Goal: Task Accomplishment & Management: Use online tool/utility

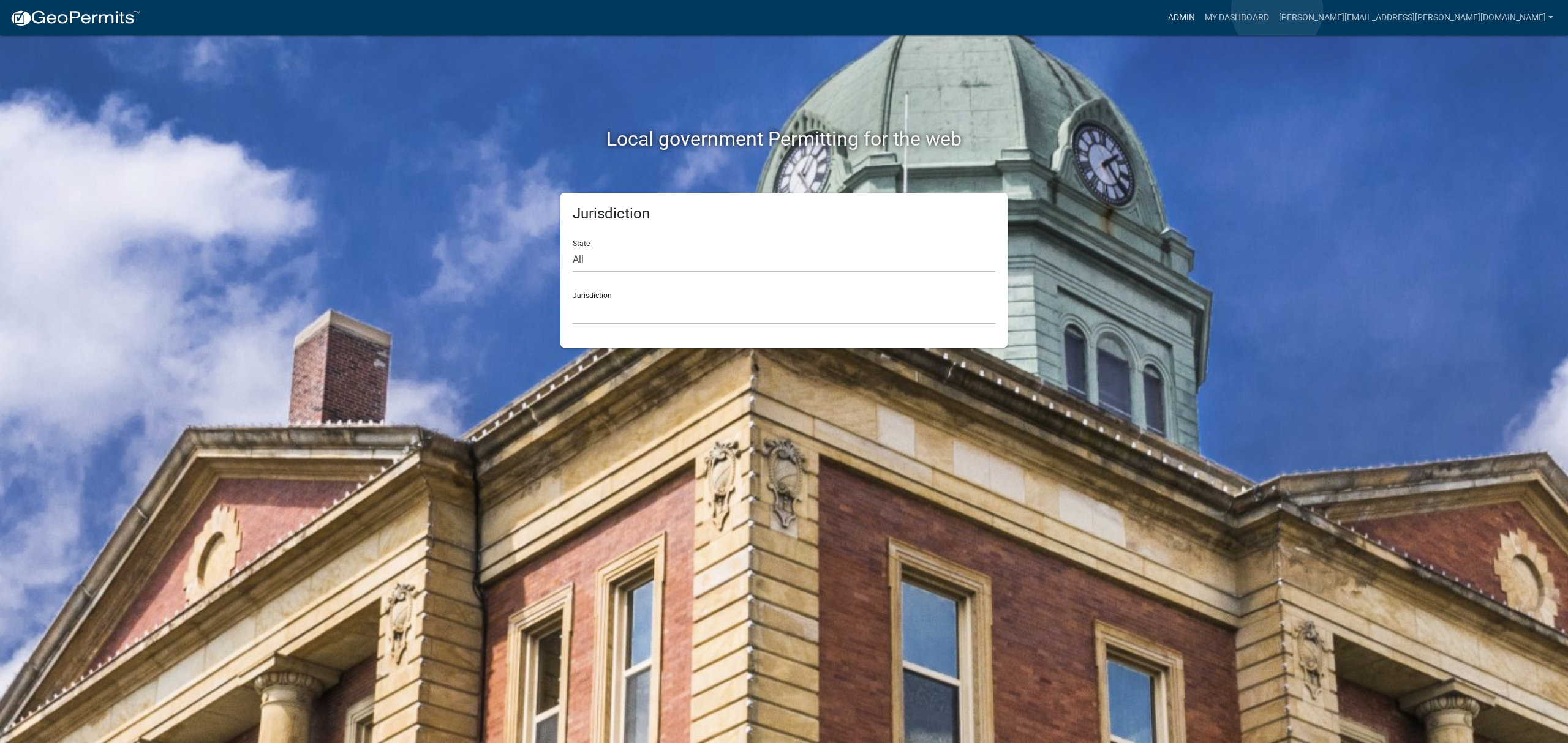
click at [1200, 10] on link "Admin" at bounding box center [1182, 18] width 37 height 23
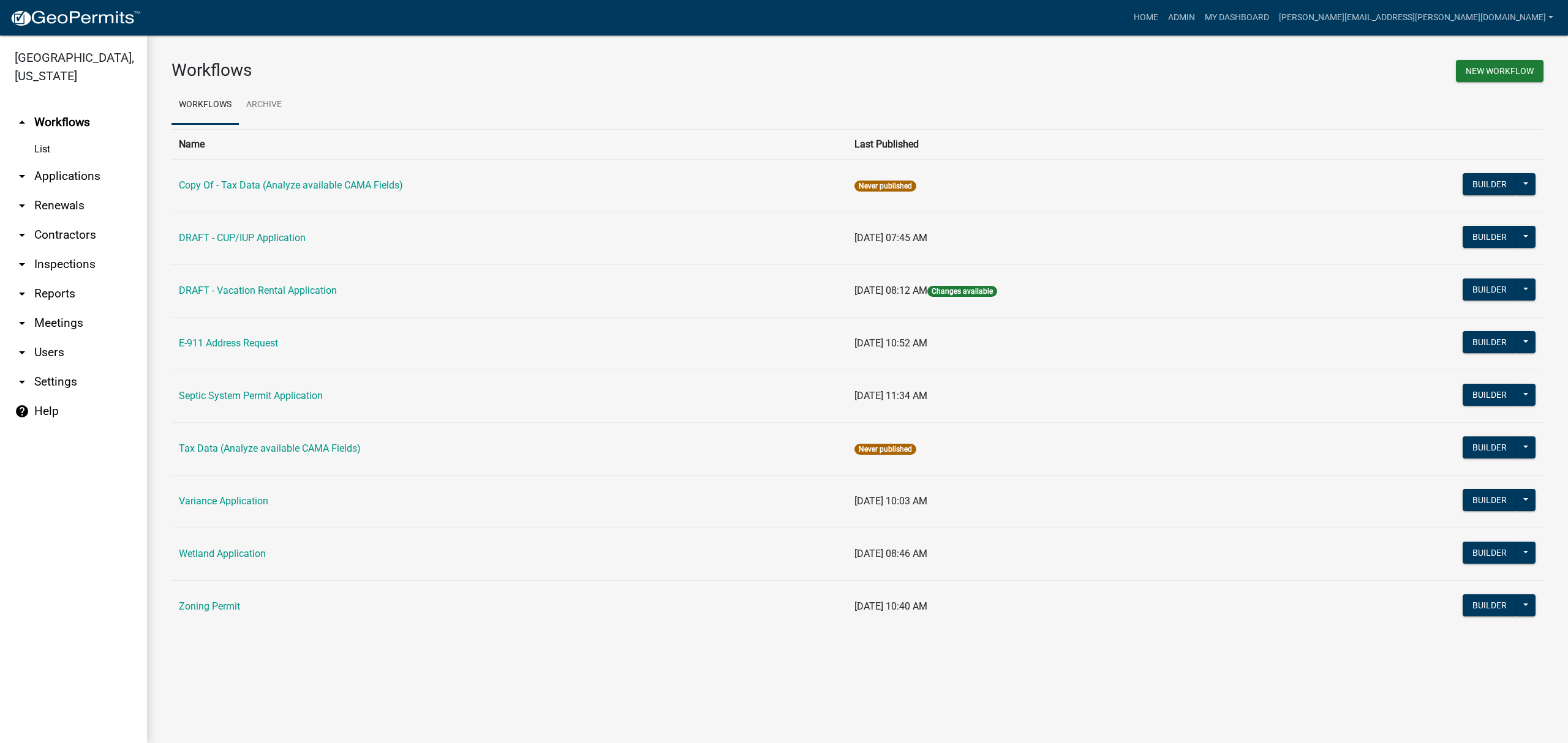
click at [75, 179] on link "arrow_drop_down Applications" at bounding box center [73, 177] width 147 height 29
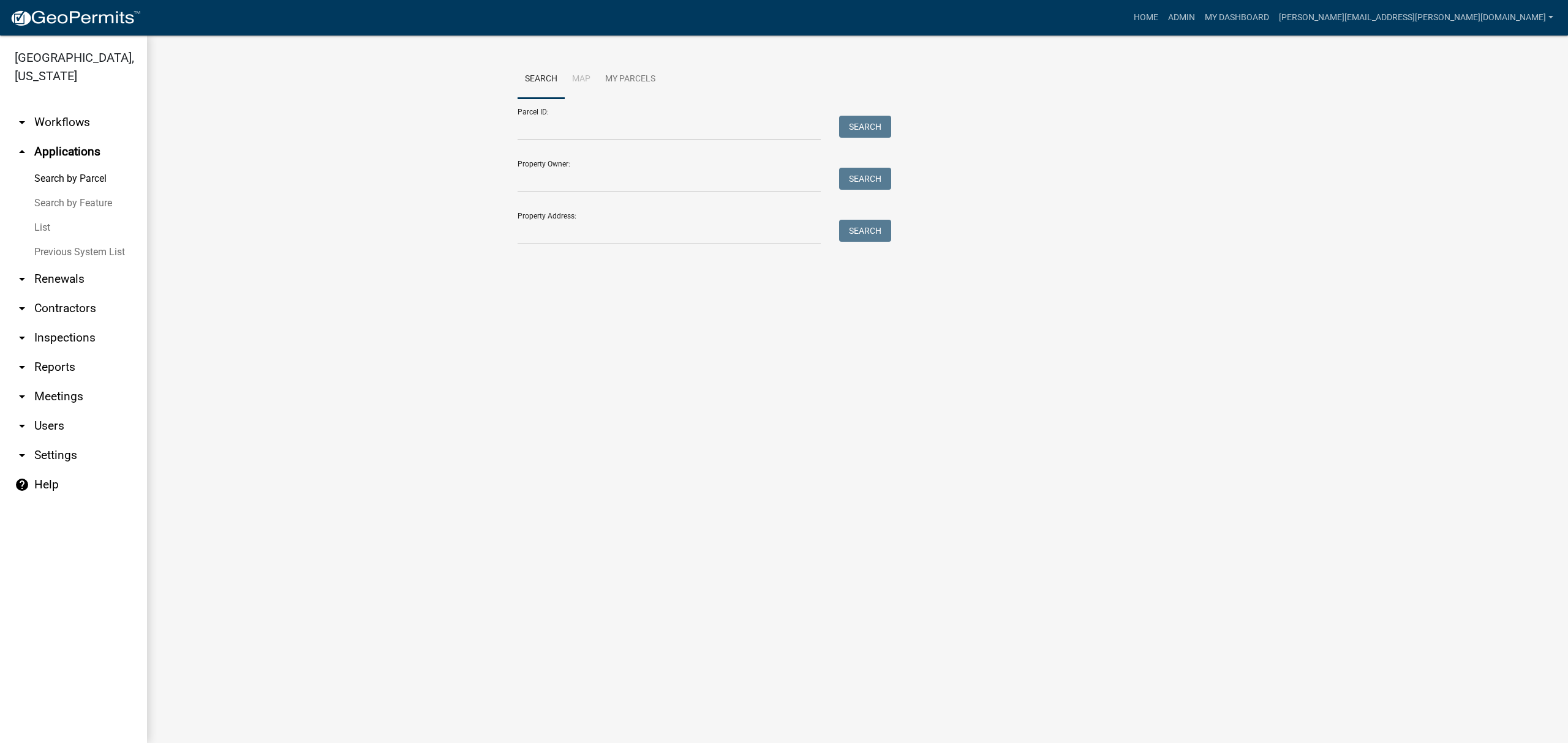
click at [49, 231] on link "List" at bounding box center [73, 227] width 147 height 25
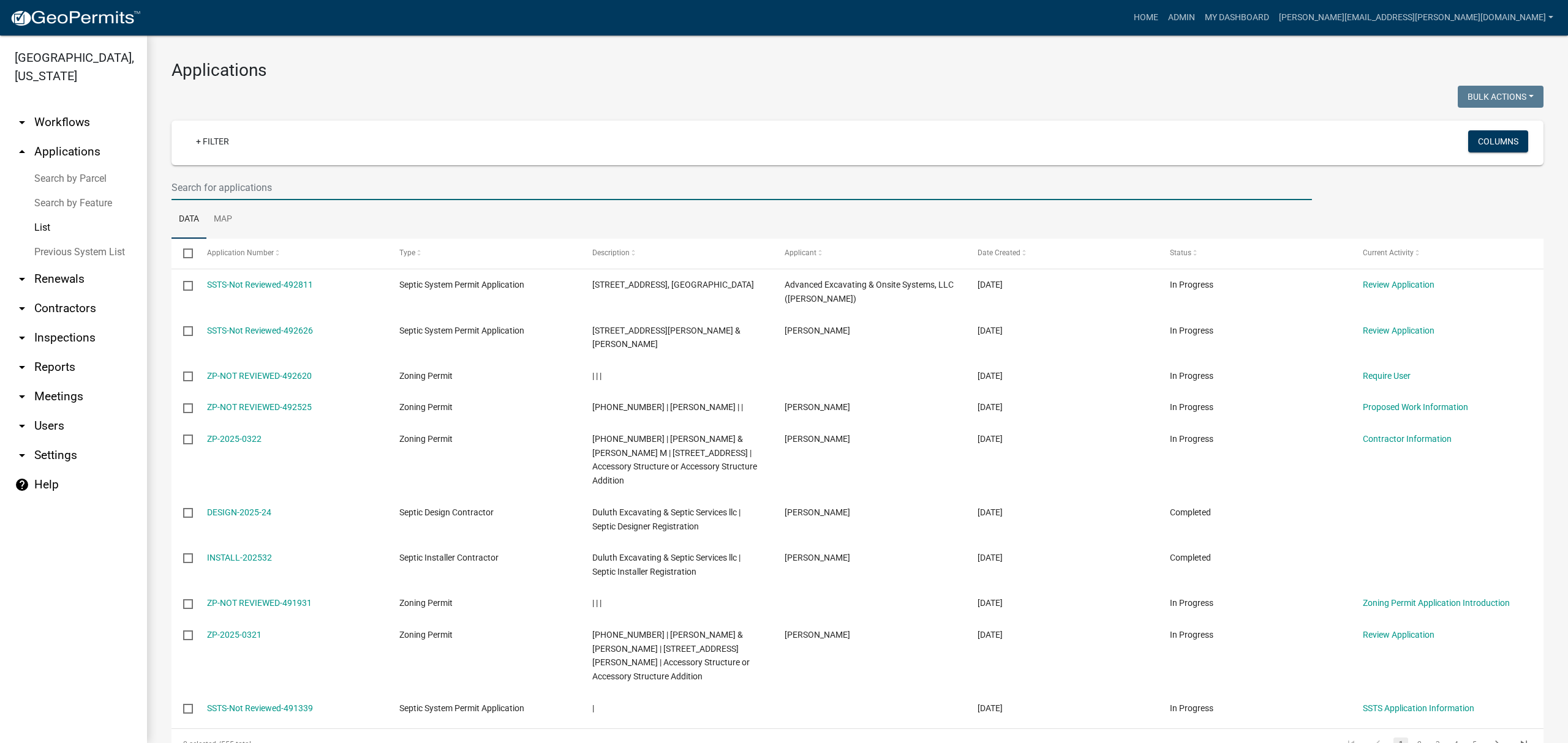
click at [273, 192] on input "text" at bounding box center [741, 188] width 1140 height 25
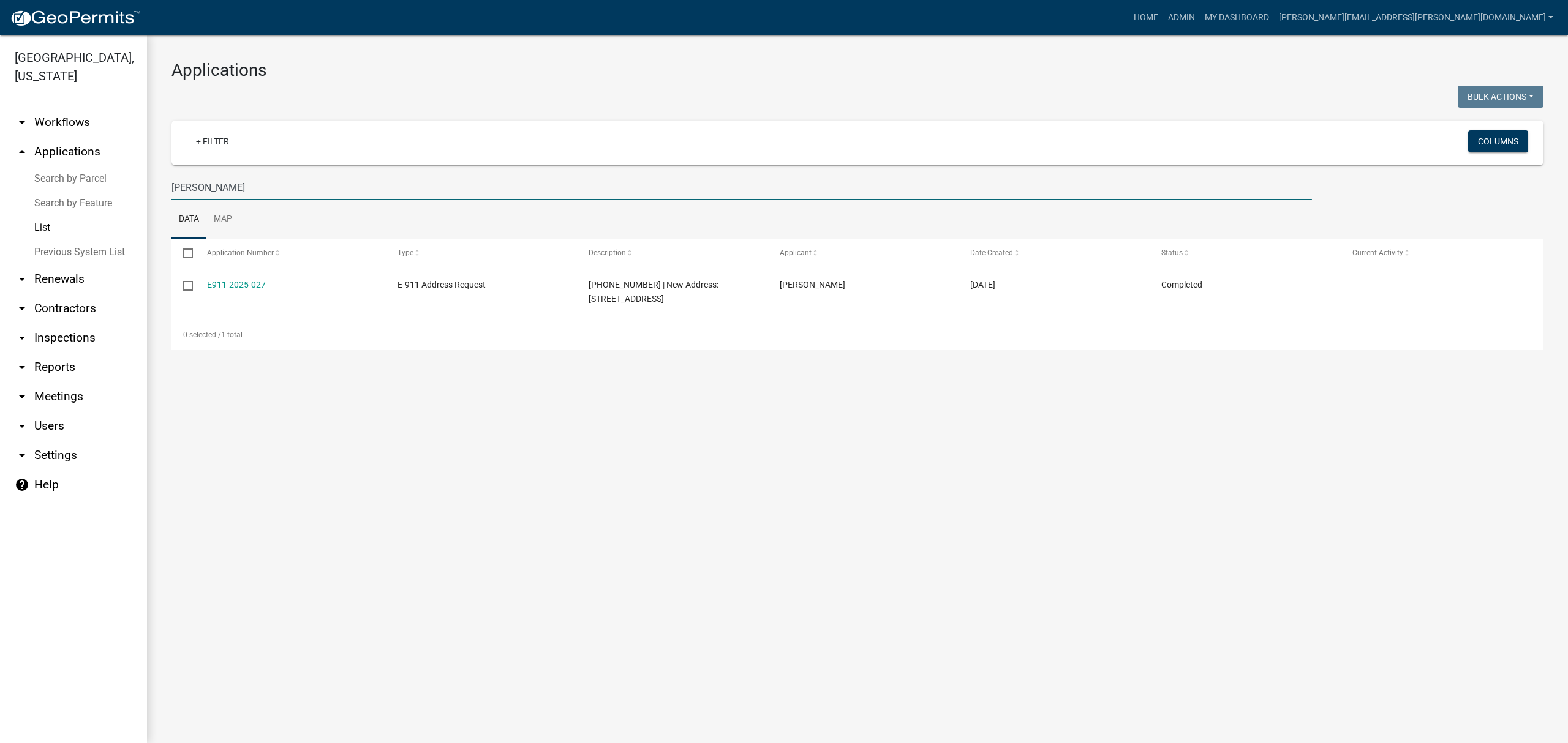
type input "[PERSON_NAME]"
